Goal: Check status: Verify the current state of an ongoing process or item

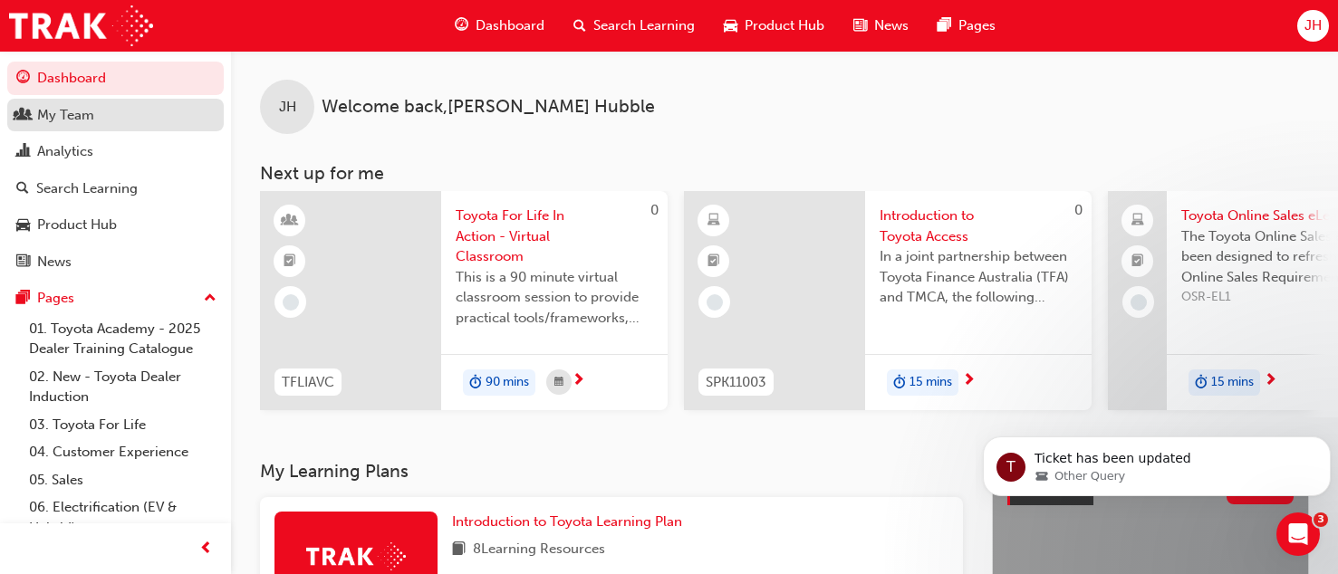
click at [63, 120] on div "My Team" at bounding box center [65, 115] width 57 height 21
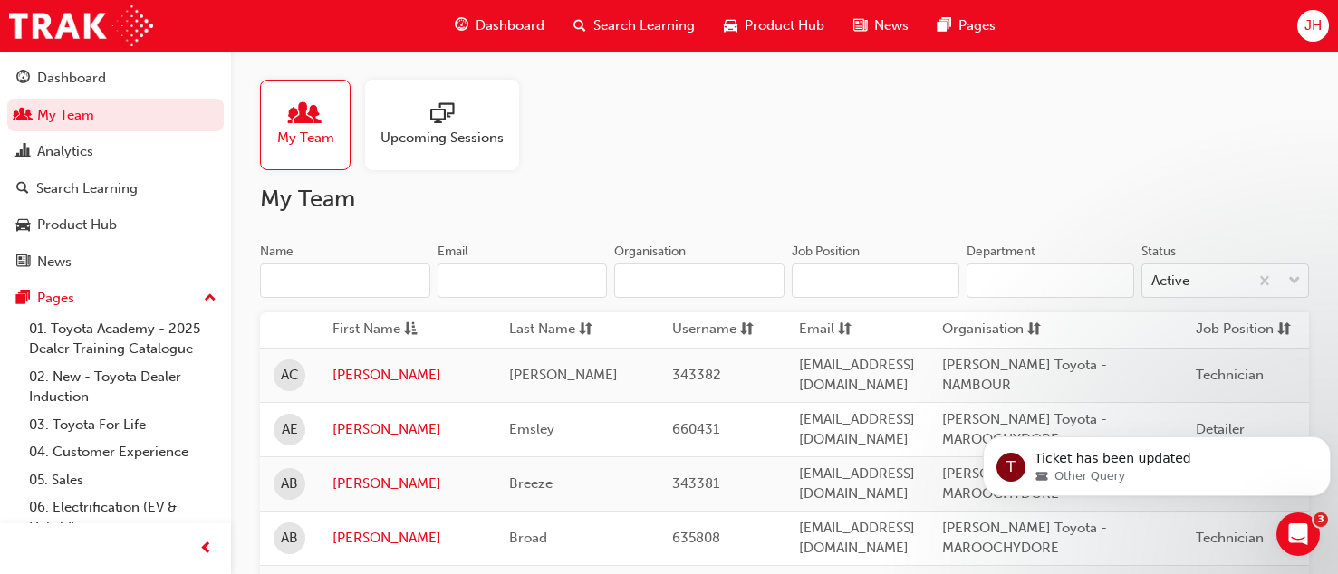
click at [336, 289] on input "Name" at bounding box center [345, 281] width 170 height 34
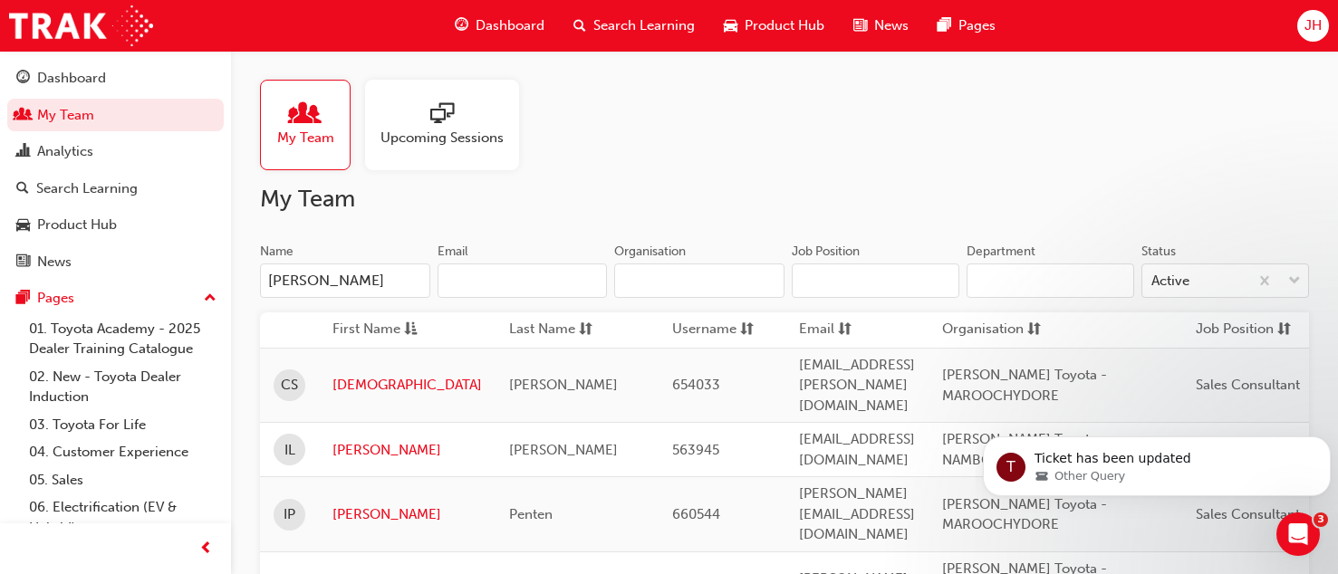
type input "[PERSON_NAME]"
click at [355, 505] on link "[PERSON_NAME]" at bounding box center [406, 515] width 149 height 21
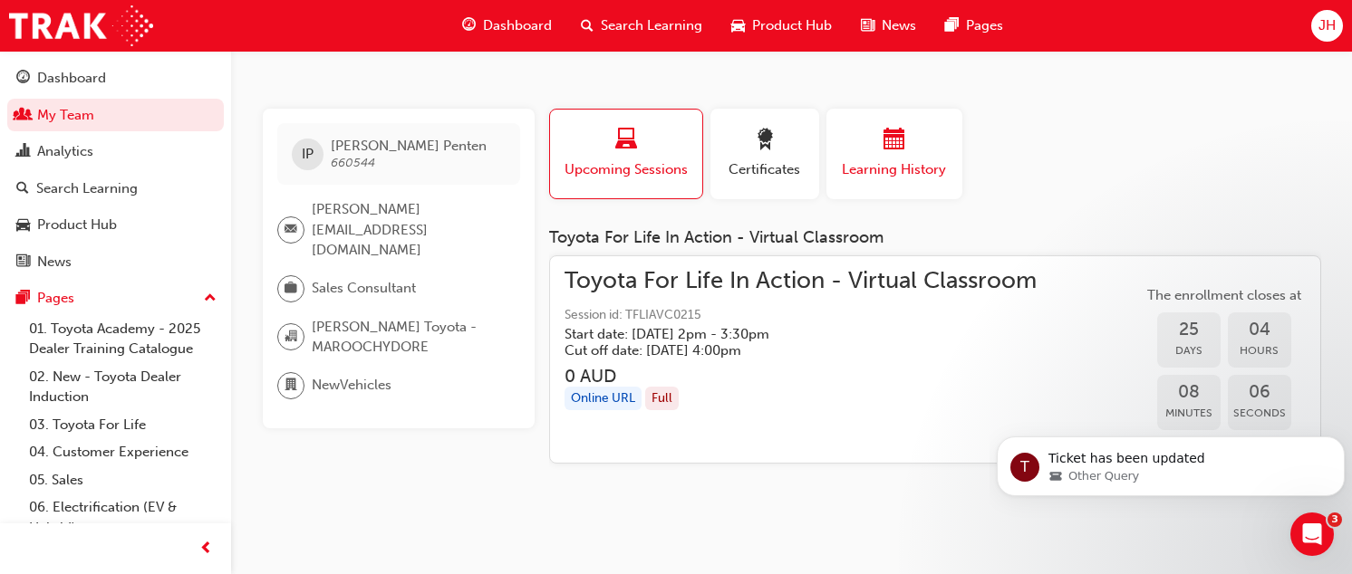
click at [895, 161] on span "Learning History" at bounding box center [894, 169] width 109 height 21
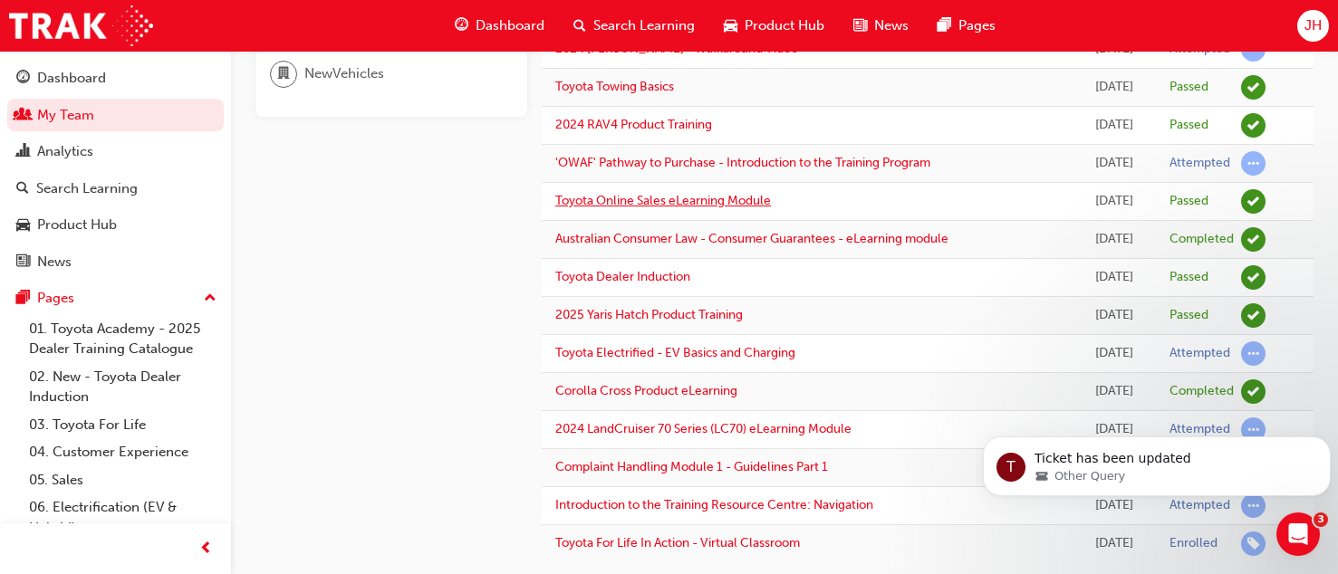
scroll to position [309, 0]
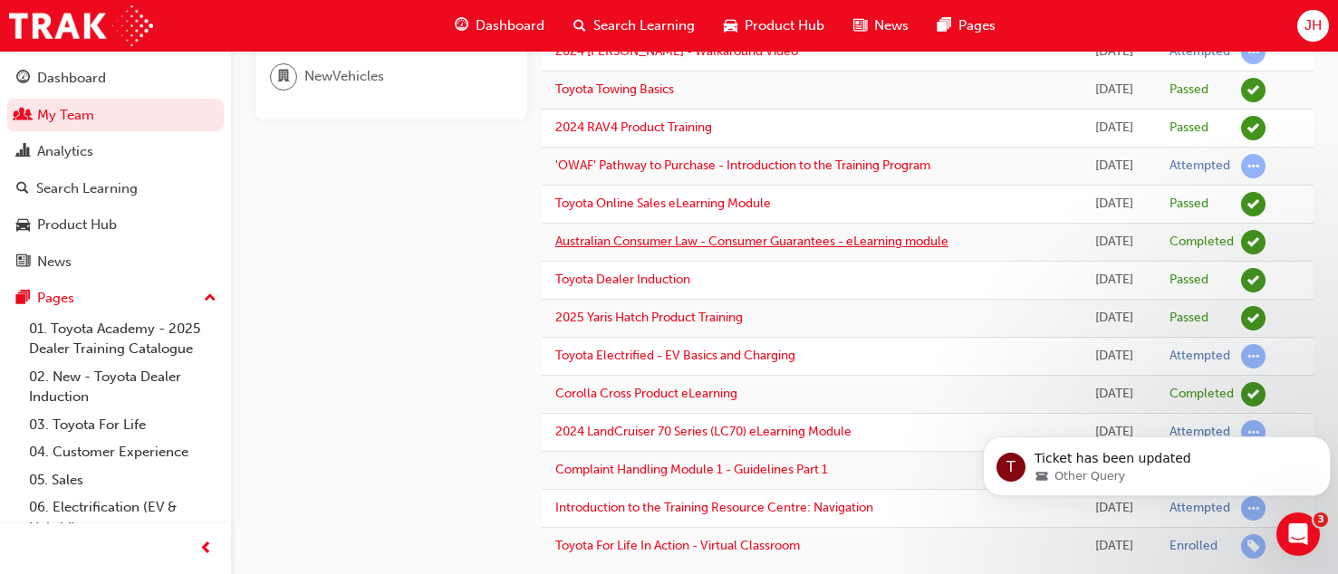
click at [665, 245] on link "Australian Consumer Law - Consumer Guarantees - eLearning module" at bounding box center [751, 241] width 393 height 15
